Goal: Information Seeking & Learning: Compare options

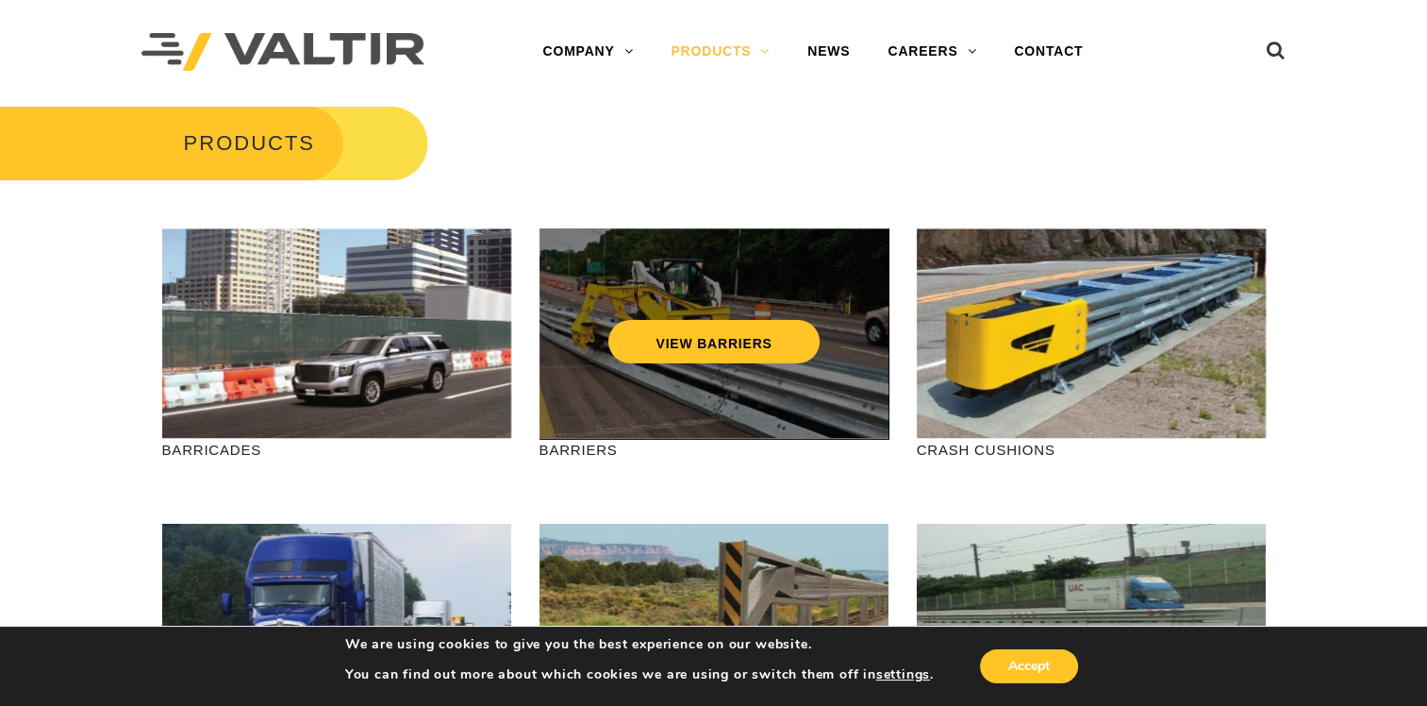
click at [725, 401] on div "VIEW BARRIERS" at bounding box center [714, 333] width 349 height 210
click at [701, 343] on link "VIEW BARRIERS" at bounding box center [713, 341] width 210 height 43
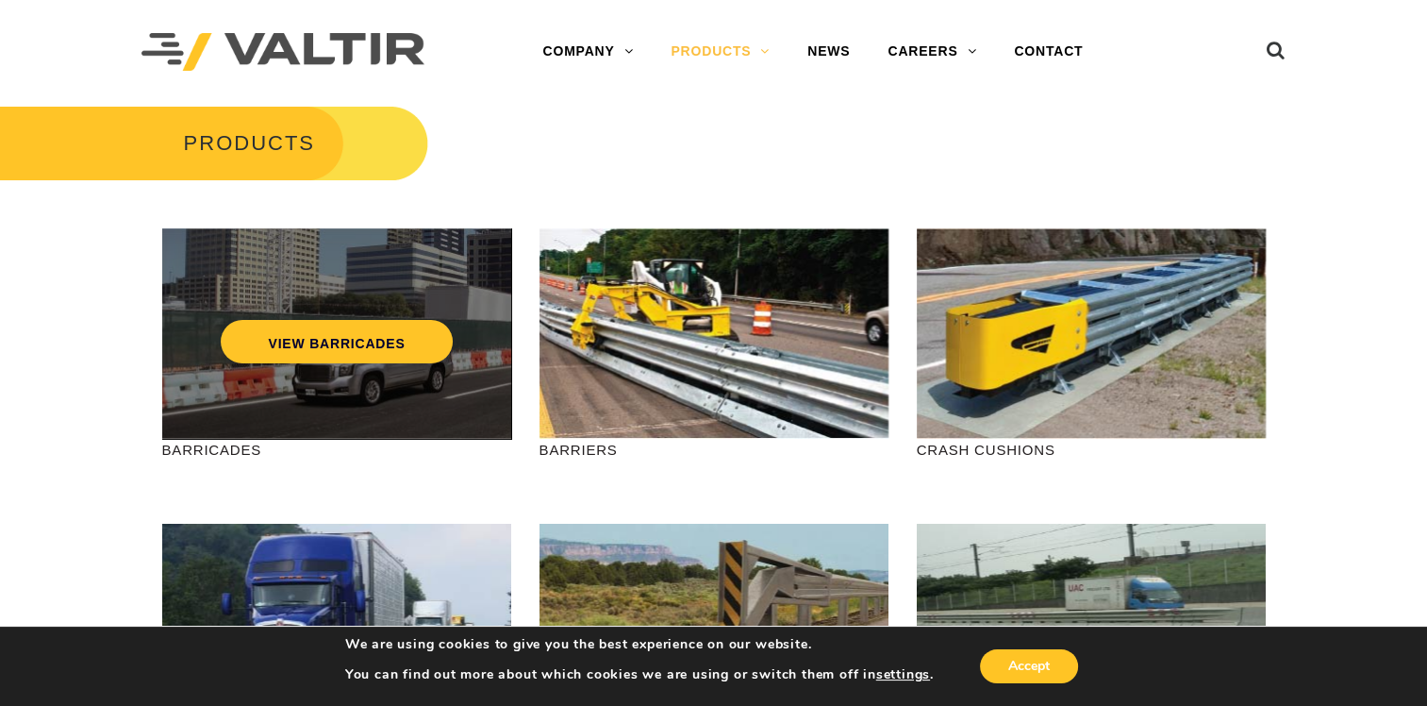
click at [232, 390] on div "VIEW BARRICADES" at bounding box center [336, 333] width 349 height 210
click at [302, 364] on div "VIEW BARRICADES" at bounding box center [336, 333] width 349 height 210
click at [315, 345] on link "VIEW BARRICADES" at bounding box center [336, 341] width 231 height 43
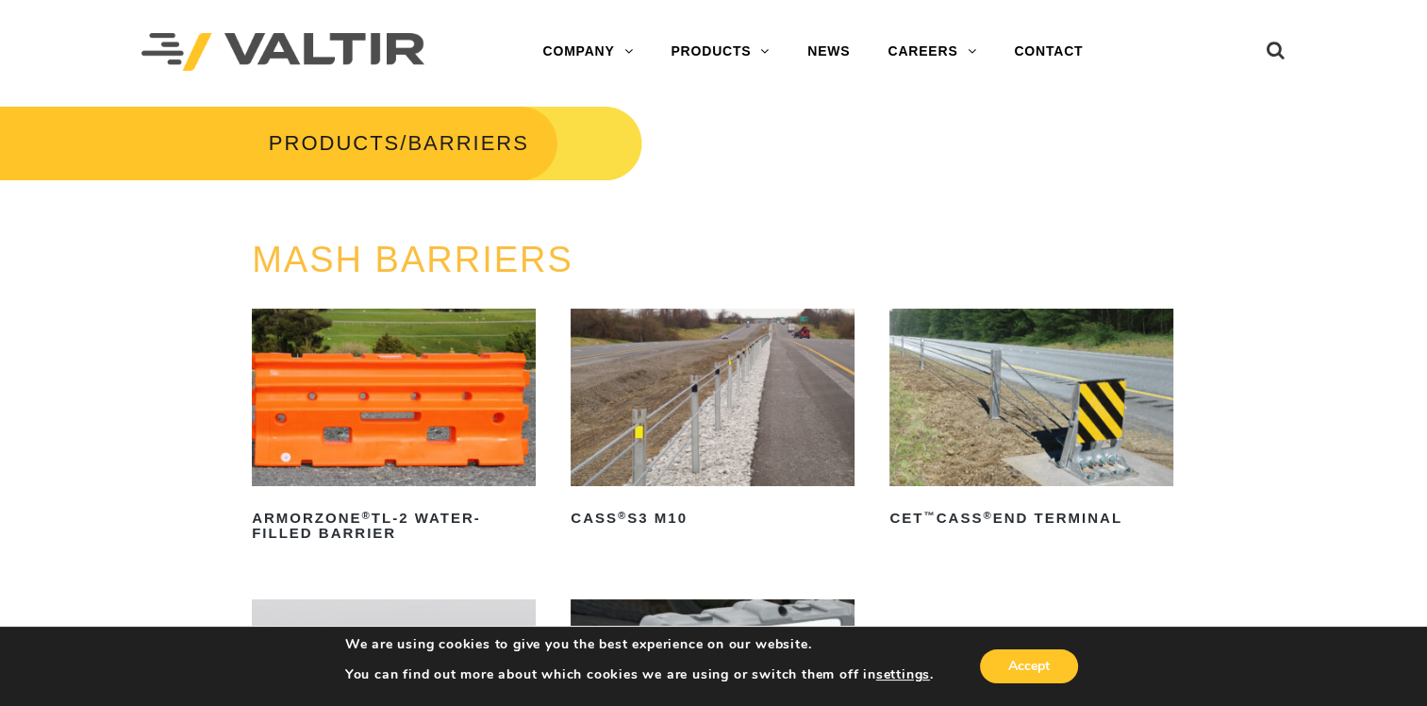
click at [462, 437] on img at bounding box center [394, 396] width 284 height 177
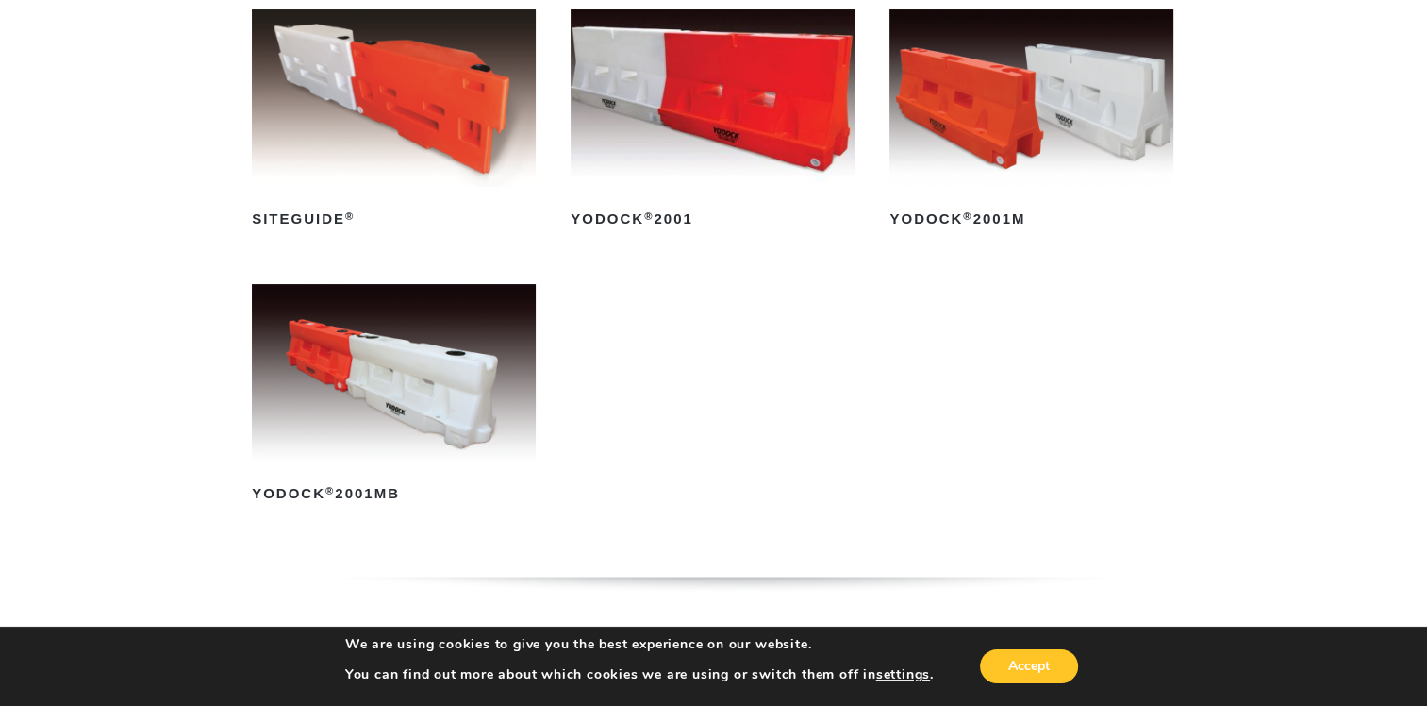
scroll to position [377, 0]
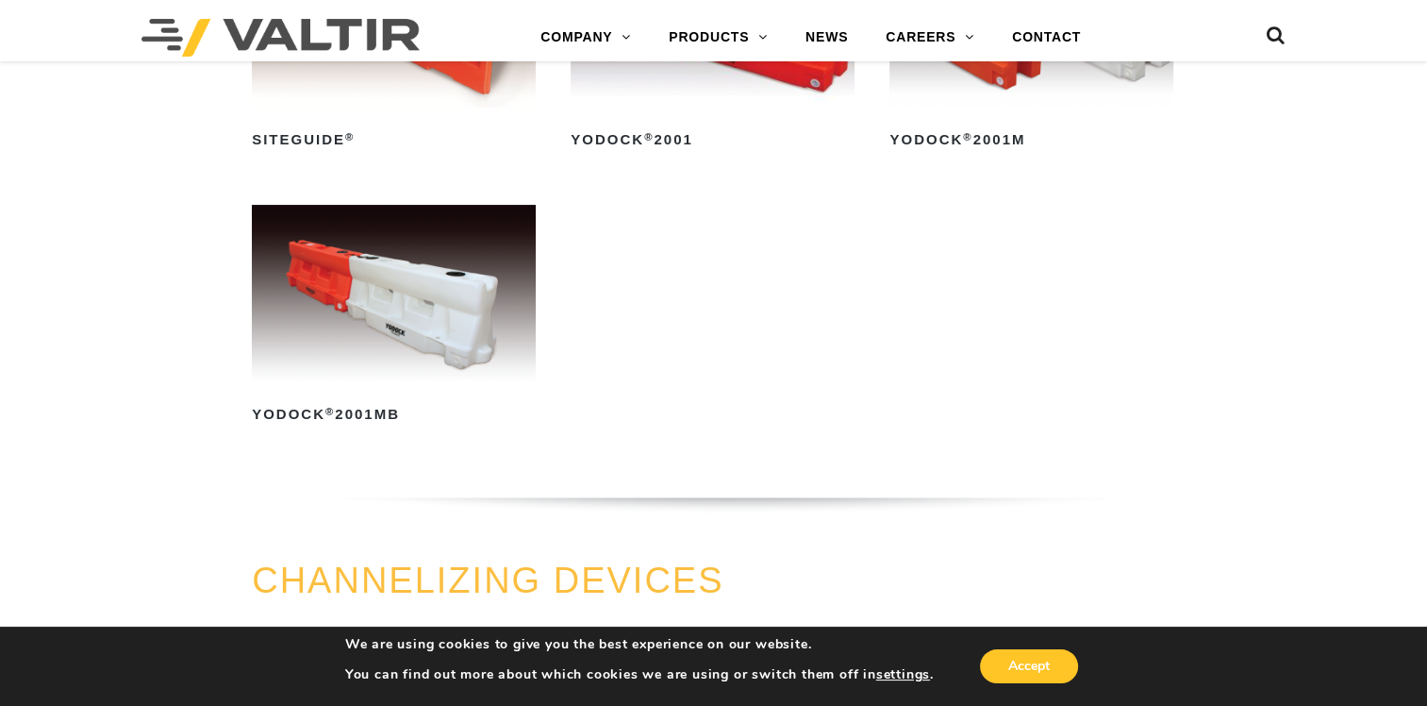
click at [463, 374] on img at bounding box center [394, 293] width 284 height 177
